Goal: Task Accomplishment & Management: Use online tool/utility

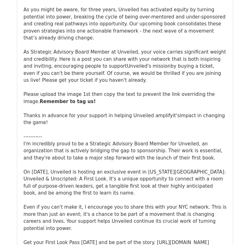
scroll to position [104, 0]
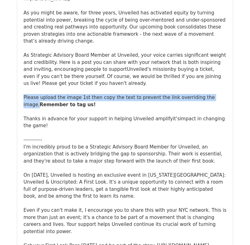
drag, startPoint x: 25, startPoint y: 90, endPoint x: 206, endPoint y: 90, distance: 181.3
click at [206, 94] on div "Please upload the image 1st then copy the text to prevent the link overriding t…" at bounding box center [124, 101] width 203 height 14
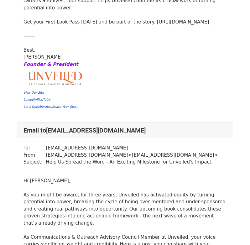
scroll to position [183, 0]
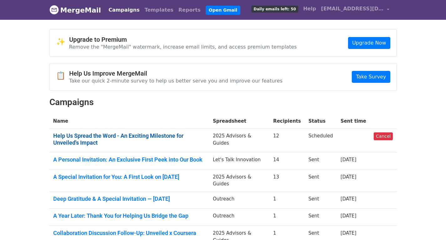
click at [69, 136] on link "Help Us Spread the Word - An Exciting Milestone for Unveiled's Impact" at bounding box center [129, 138] width 152 height 13
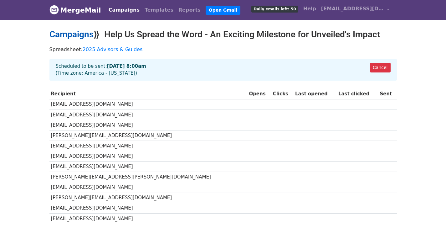
click at [83, 32] on link "Campaigns" at bounding box center [71, 34] width 44 height 10
